Goal: Task Accomplishment & Management: Use online tool/utility

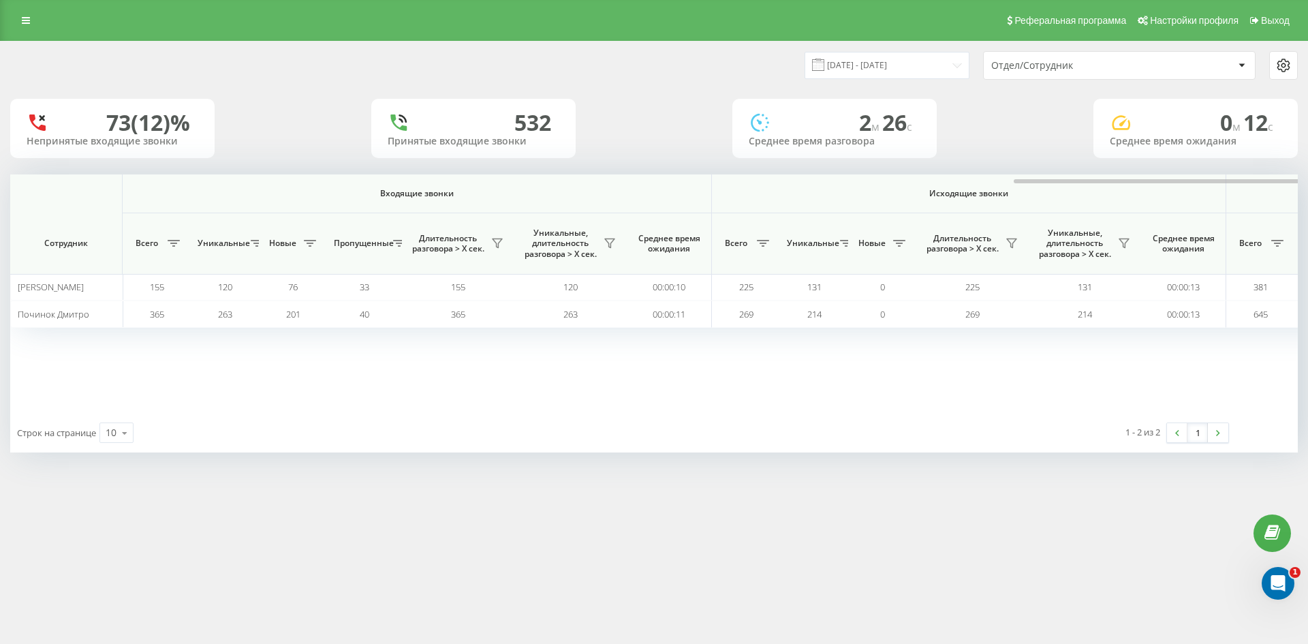
scroll to position [0, 598]
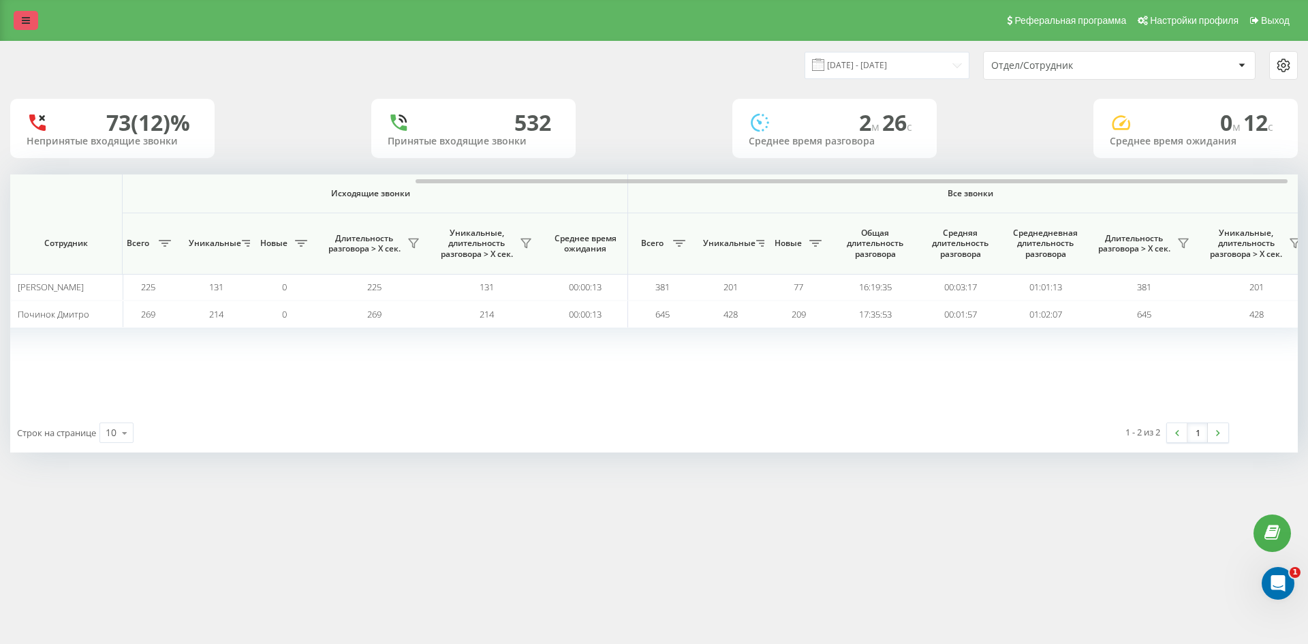
click at [31, 20] on link at bounding box center [26, 20] width 25 height 19
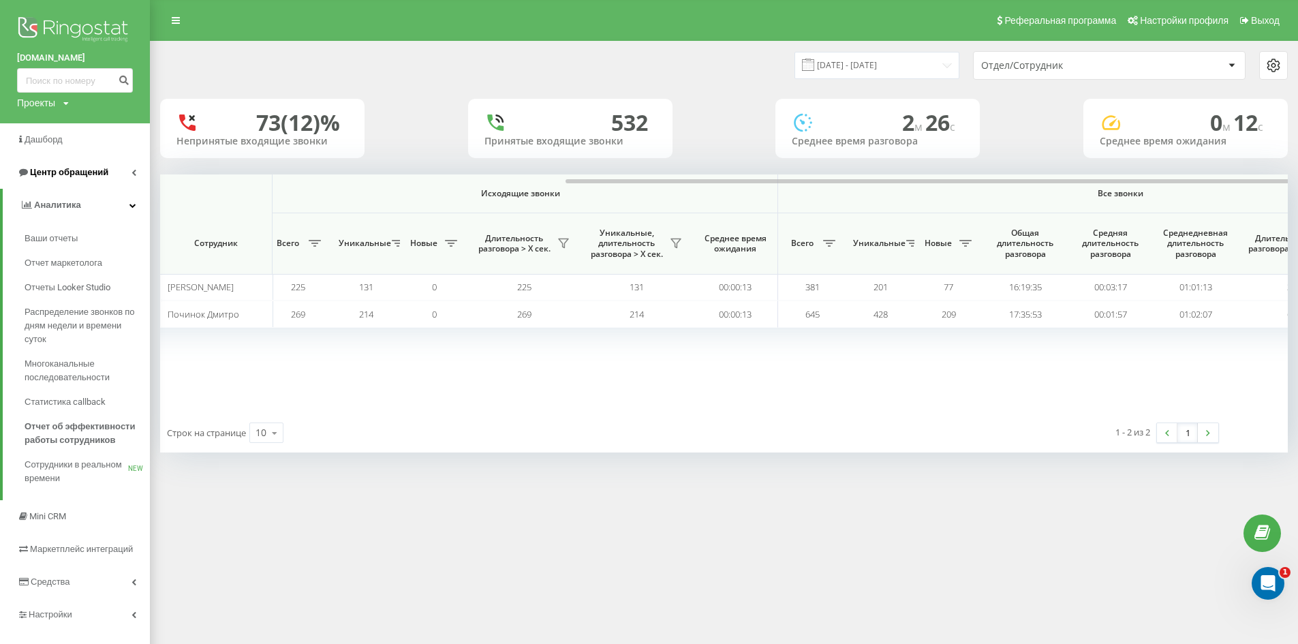
click at [55, 174] on span "Центр обращений" at bounding box center [69, 172] width 78 height 10
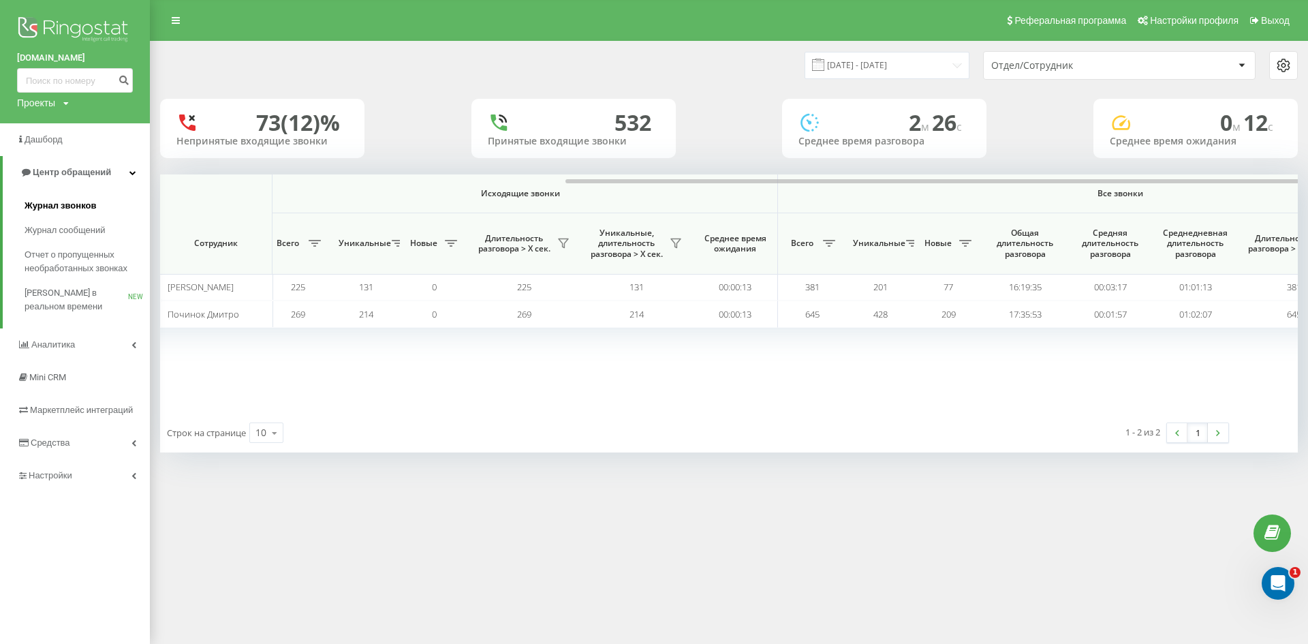
click at [77, 209] on span "Журнал звонков" at bounding box center [61, 206] width 72 height 14
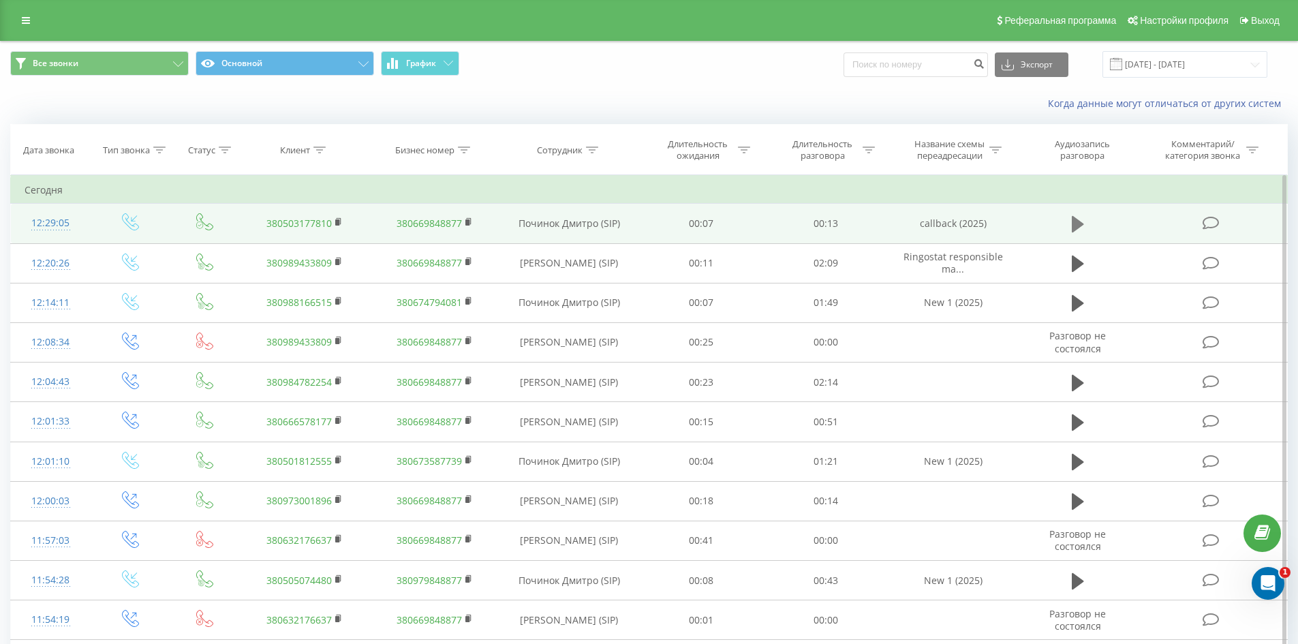
click at [1075, 216] on icon at bounding box center [1078, 224] width 12 height 19
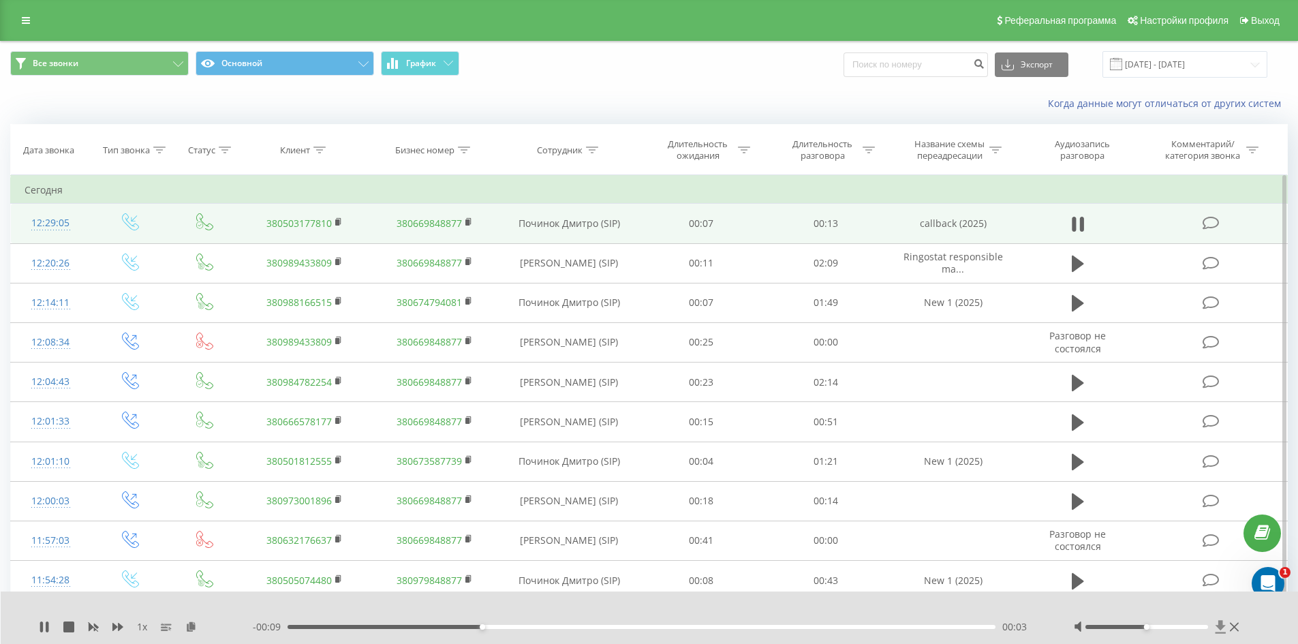
click at [1221, 626] on icon at bounding box center [1221, 626] width 10 height 13
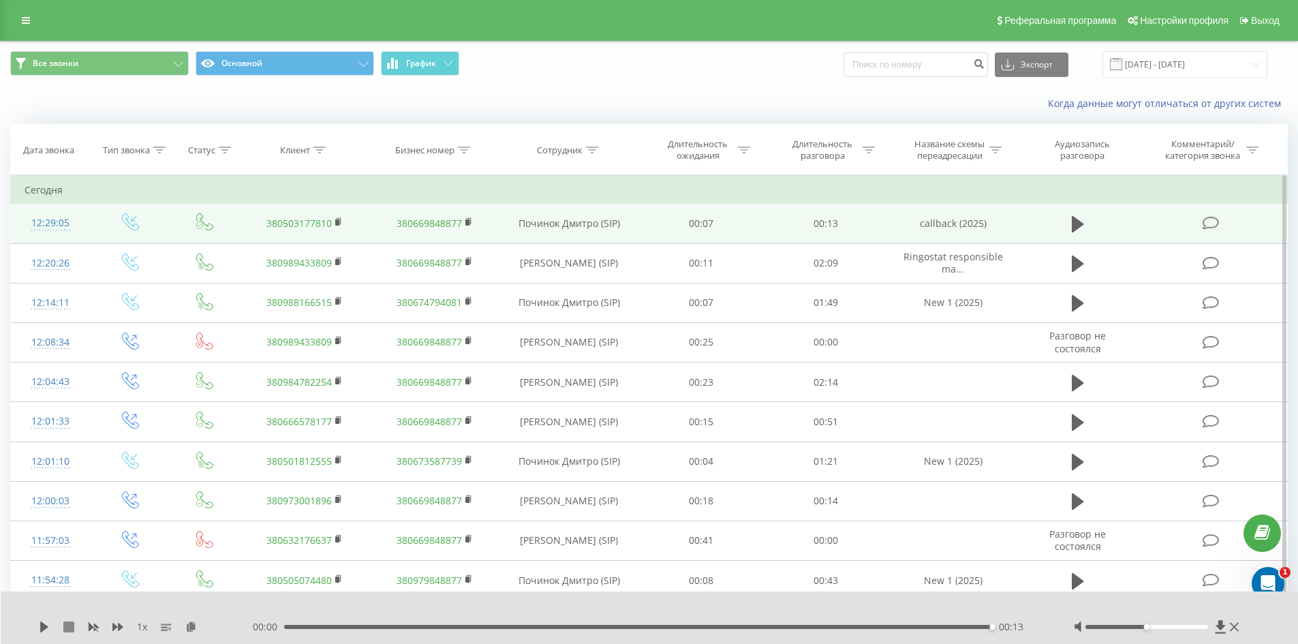
click at [72, 629] on icon at bounding box center [68, 626] width 11 height 11
